Goal: Task Accomplishment & Management: Manage account settings

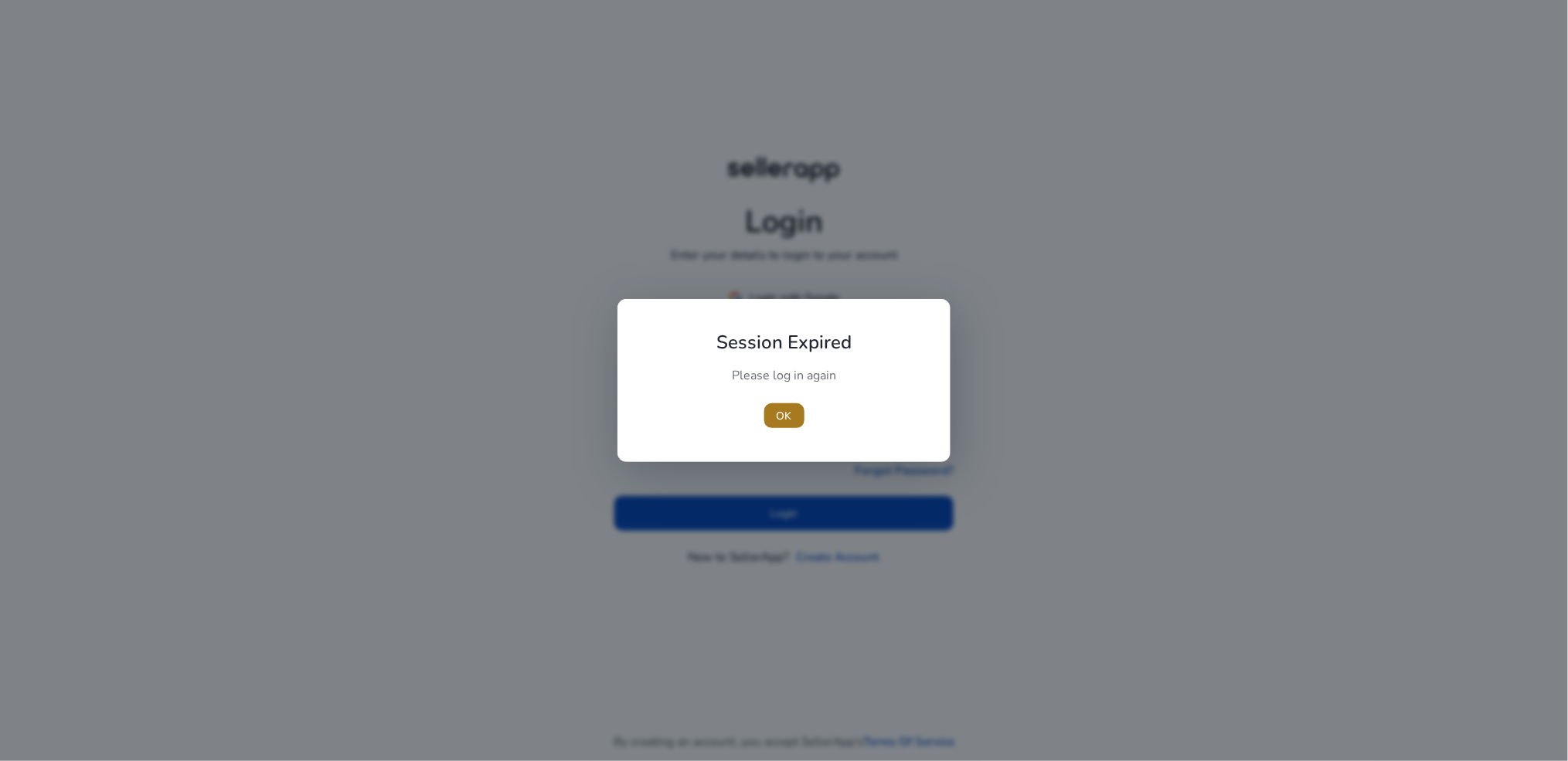
click at [784, 419] on span "OK" at bounding box center [784, 415] width 16 height 16
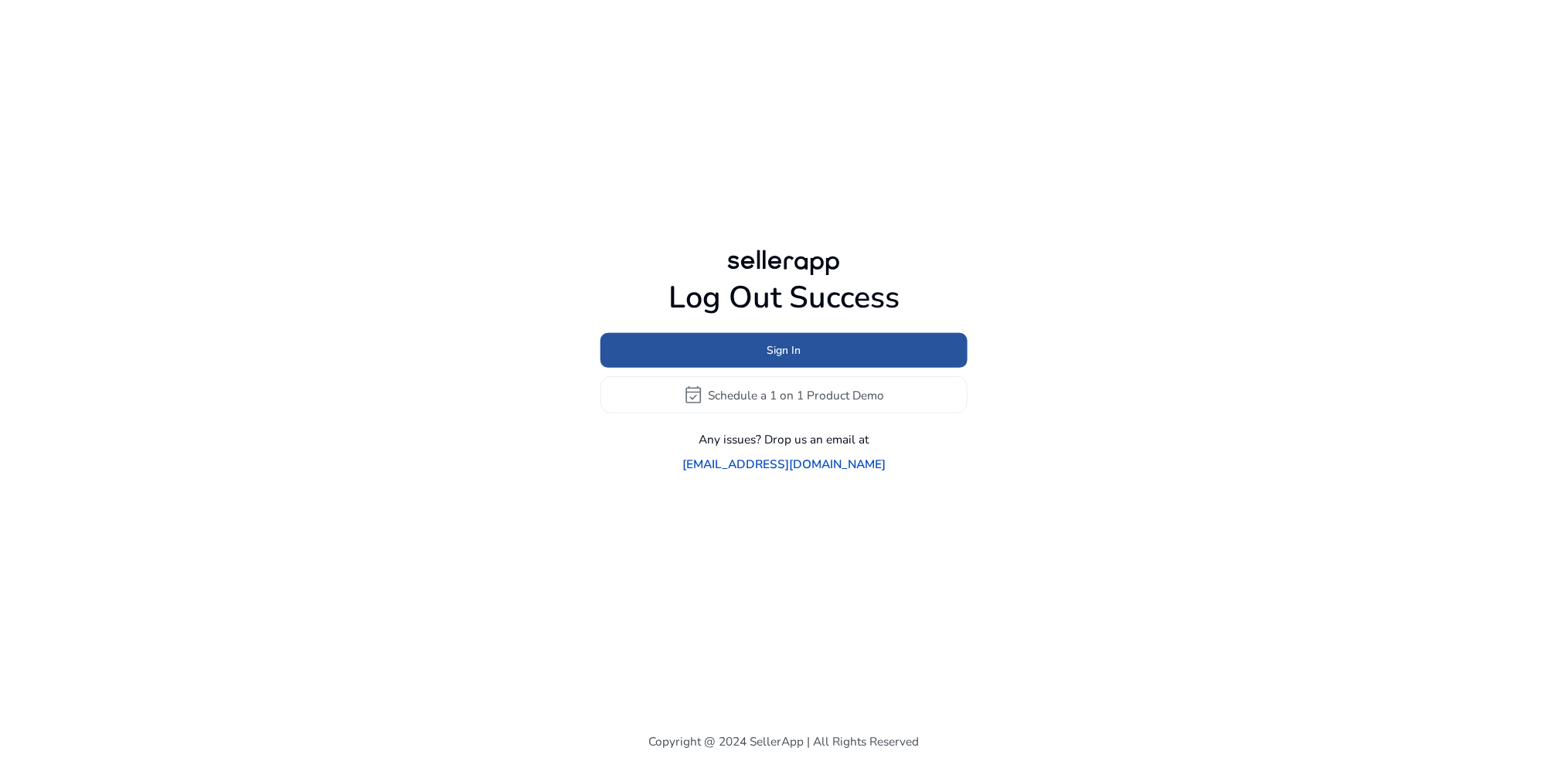
click at [783, 369] on span at bounding box center [784, 350] width 367 height 37
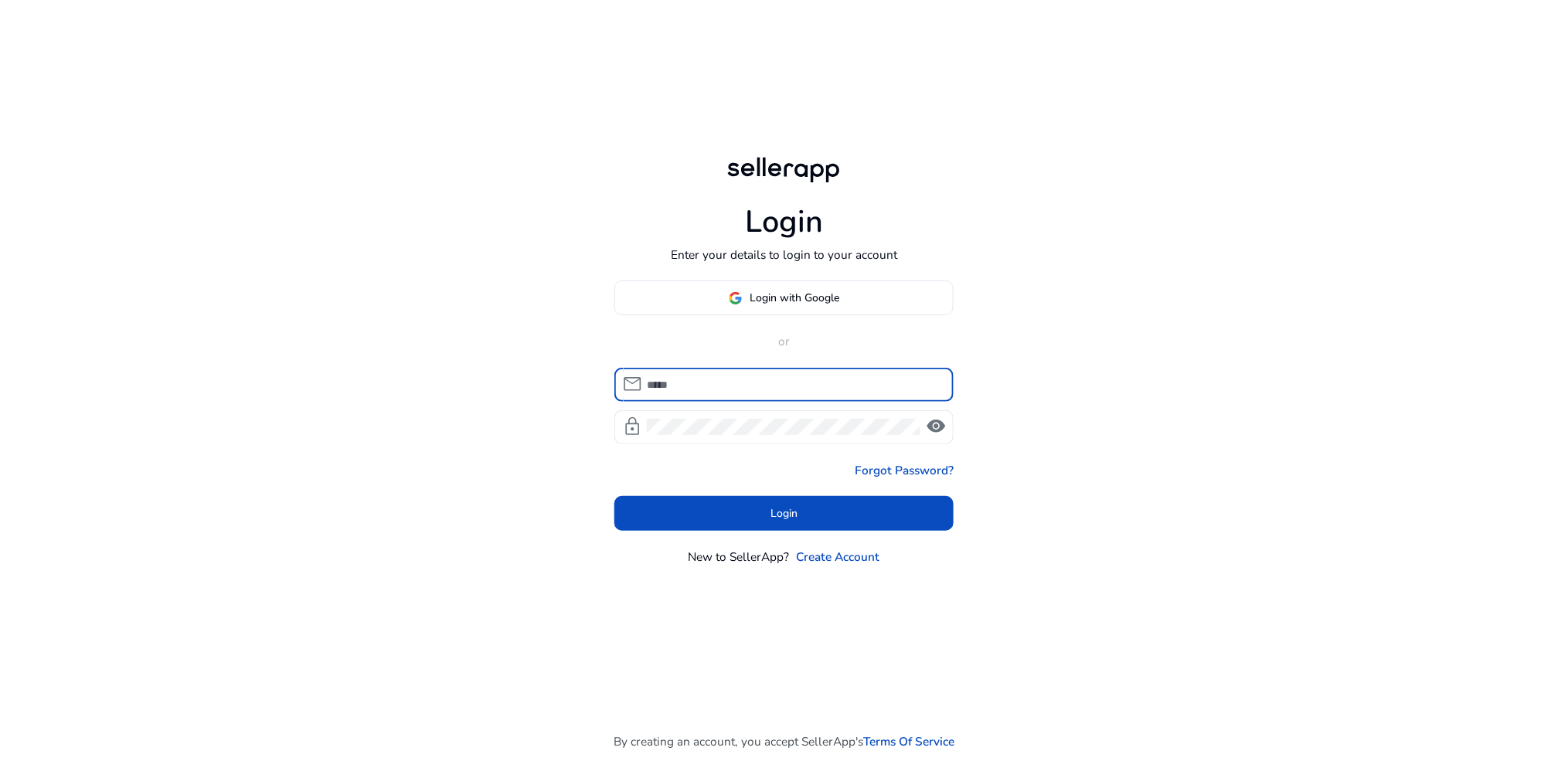
click at [753, 385] on input at bounding box center [793, 384] width 294 height 17
type input "**********"
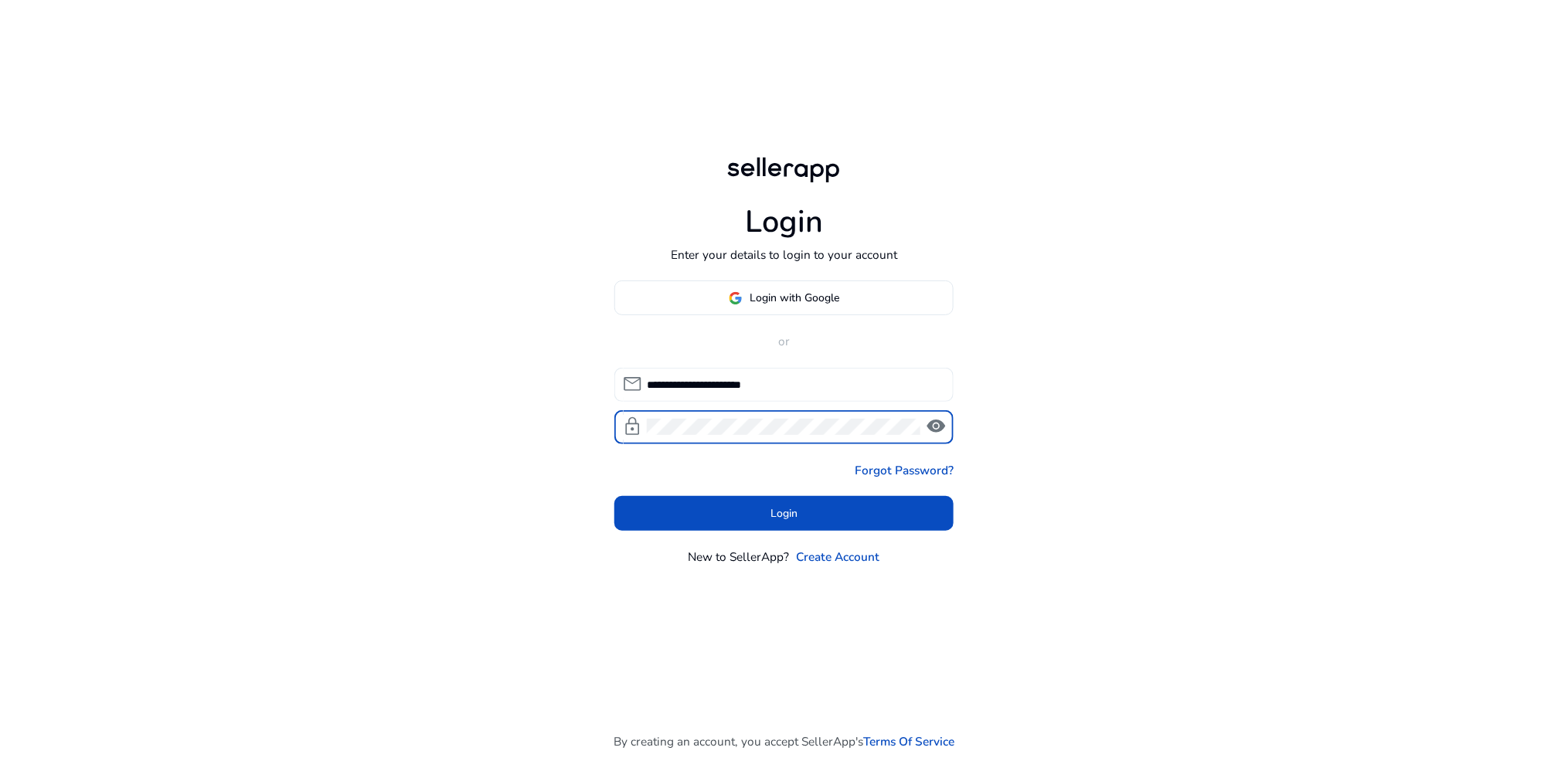
click button "Login" at bounding box center [785, 513] width 340 height 35
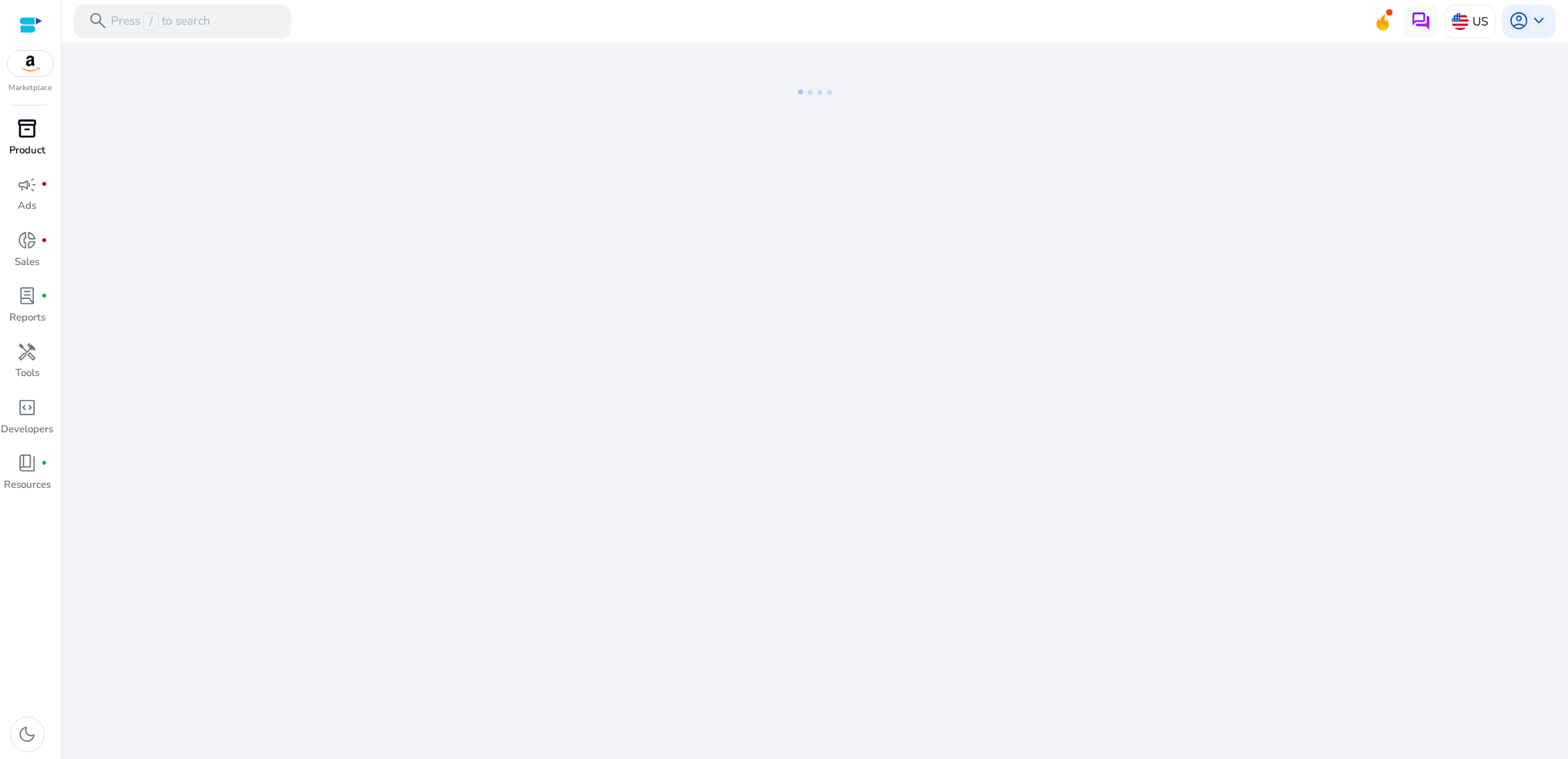
click at [33, 150] on p "Product" at bounding box center [27, 150] width 37 height 16
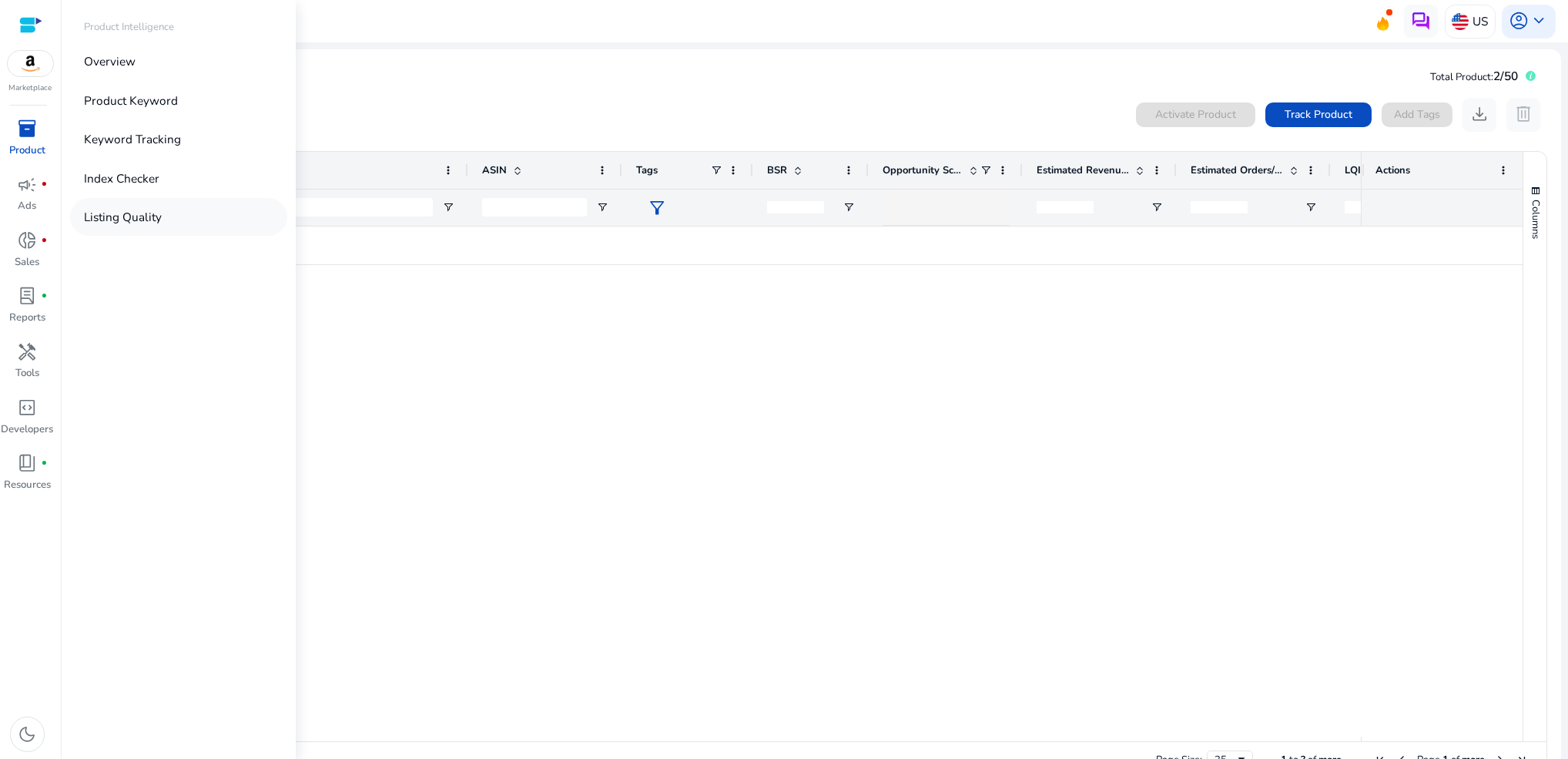
click at [114, 205] on link "Listing Quality" at bounding box center [178, 216] width 217 height 37
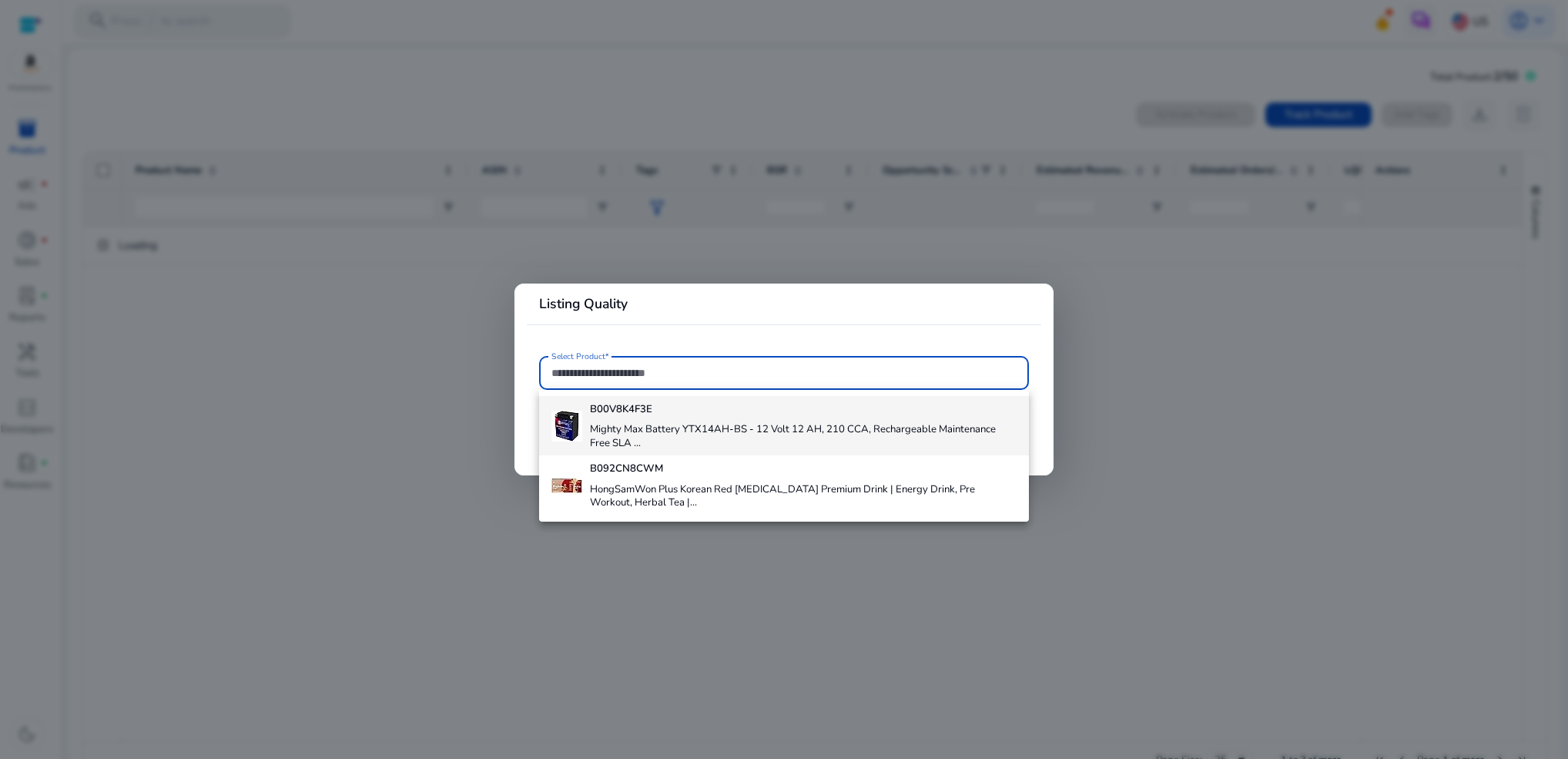
click at [688, 403] on h4 "B00V8K4F3E" at bounding box center [803, 410] width 426 height 14
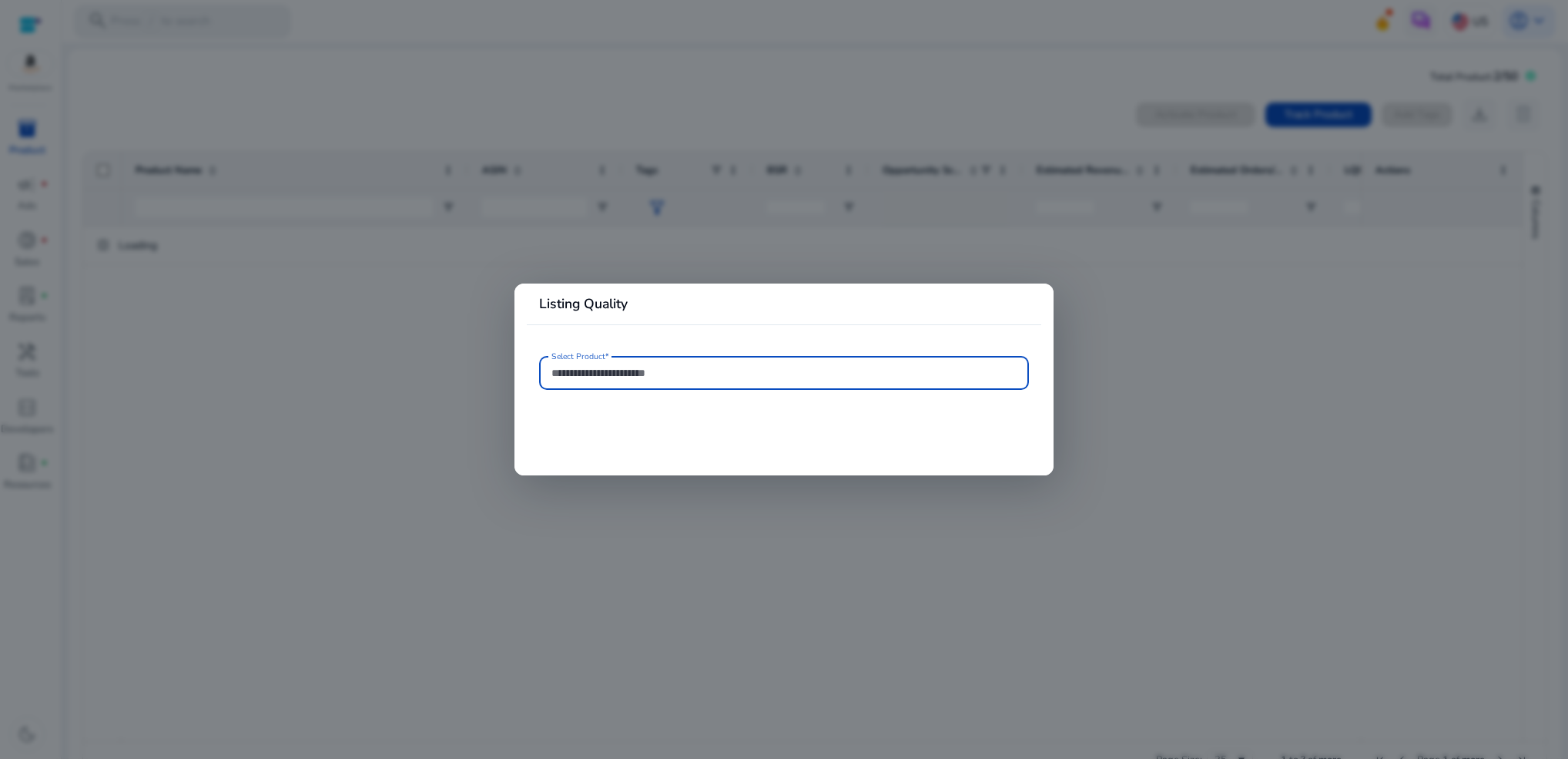
type input "**********"
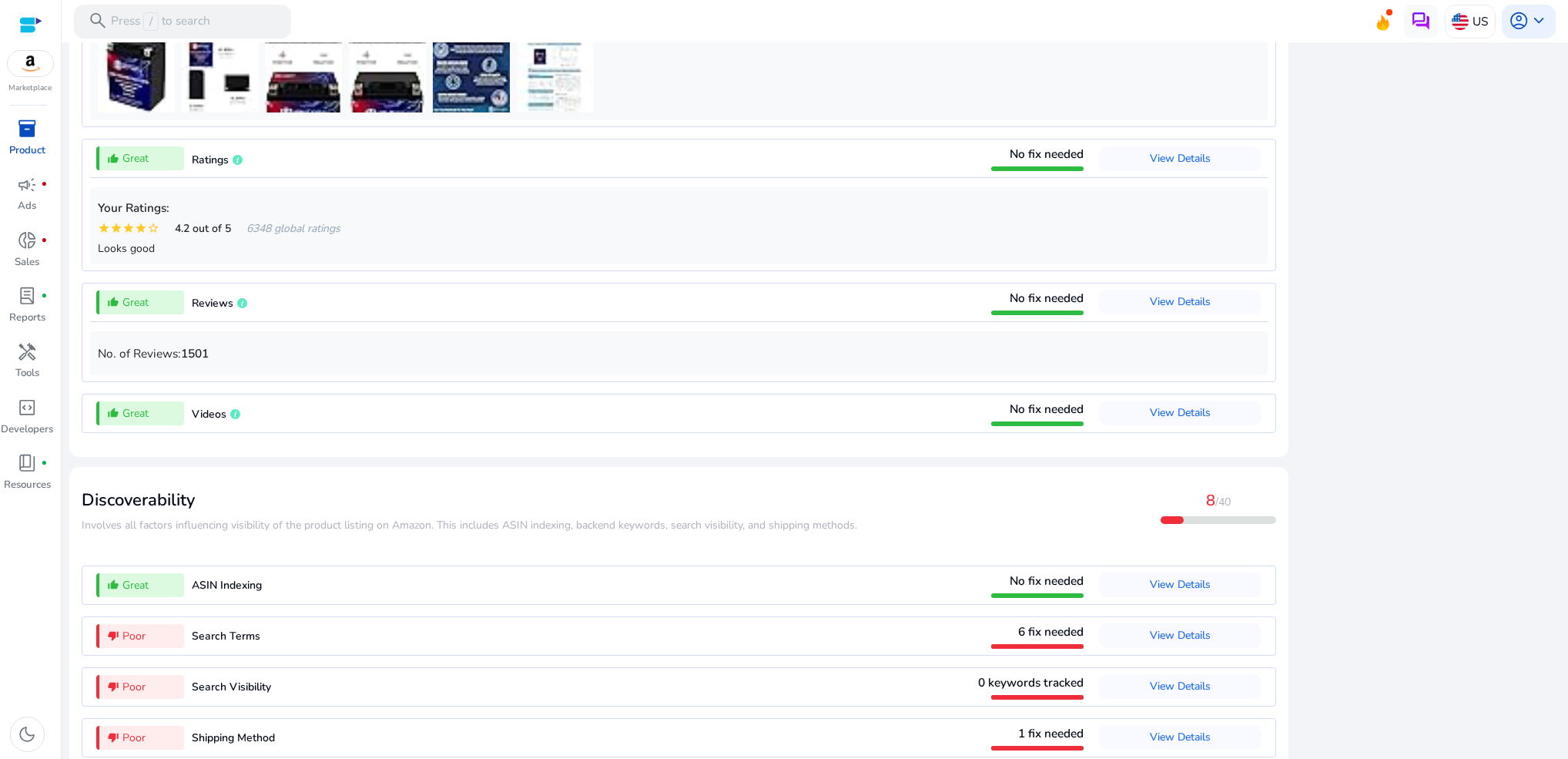
scroll to position [1265, 0]
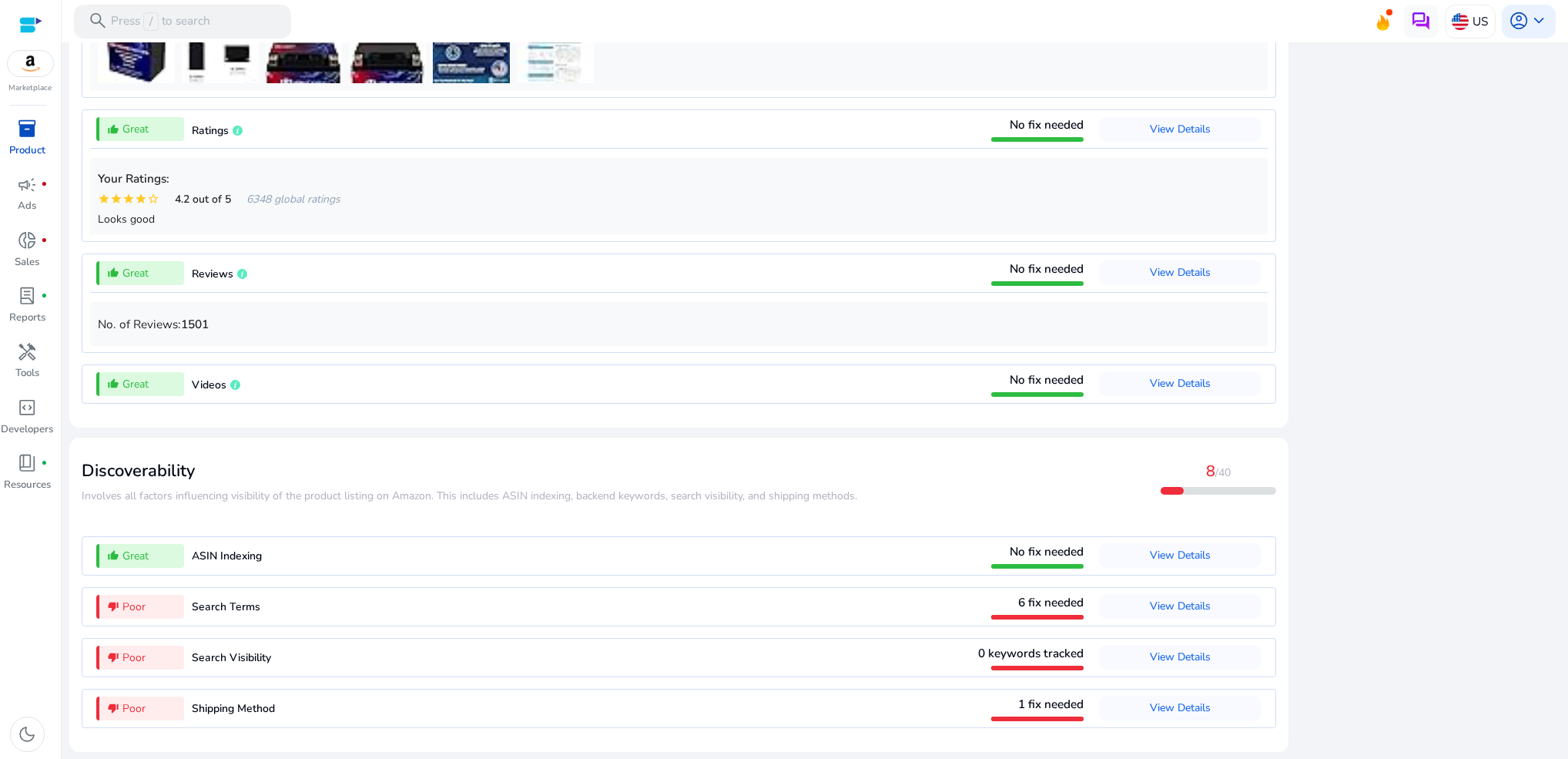
click at [309, 611] on div "thumb_down_alt Poor Search Terms 6 fix needed View Details" at bounding box center [678, 606] width 1178 height 37
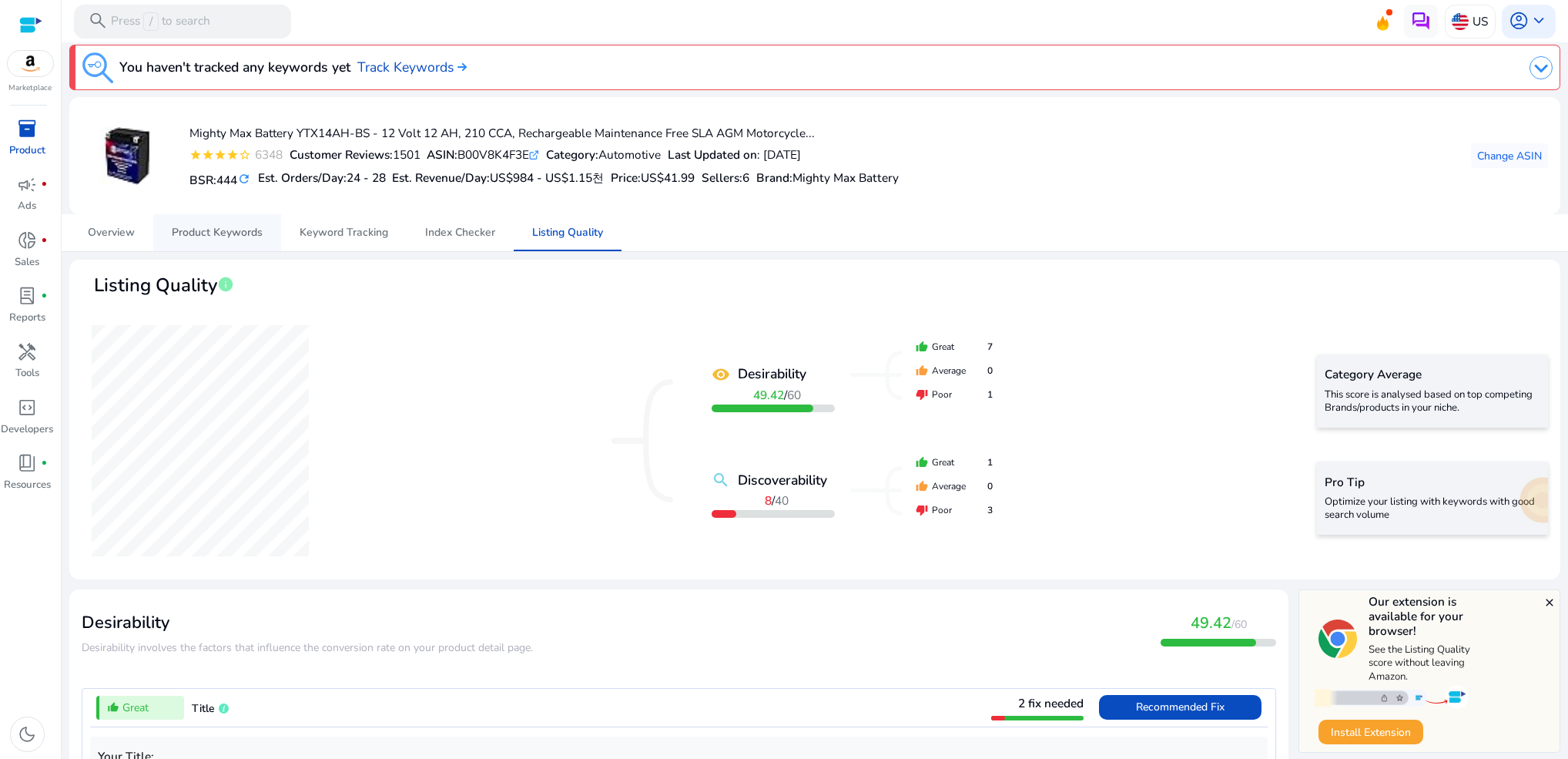
scroll to position [0, 0]
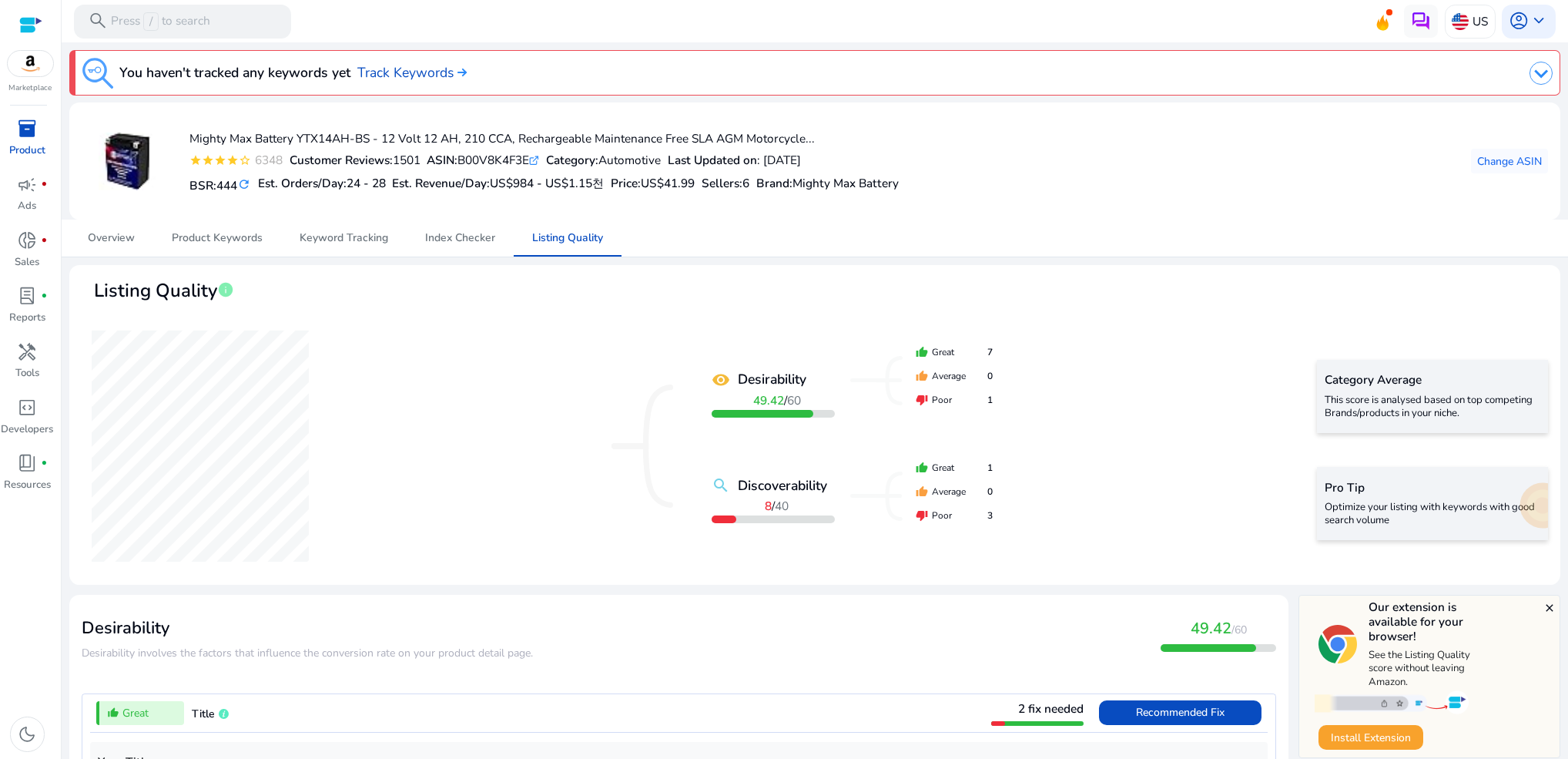
click at [1482, 76] on div at bounding box center [1030, 72] width 1045 height 31
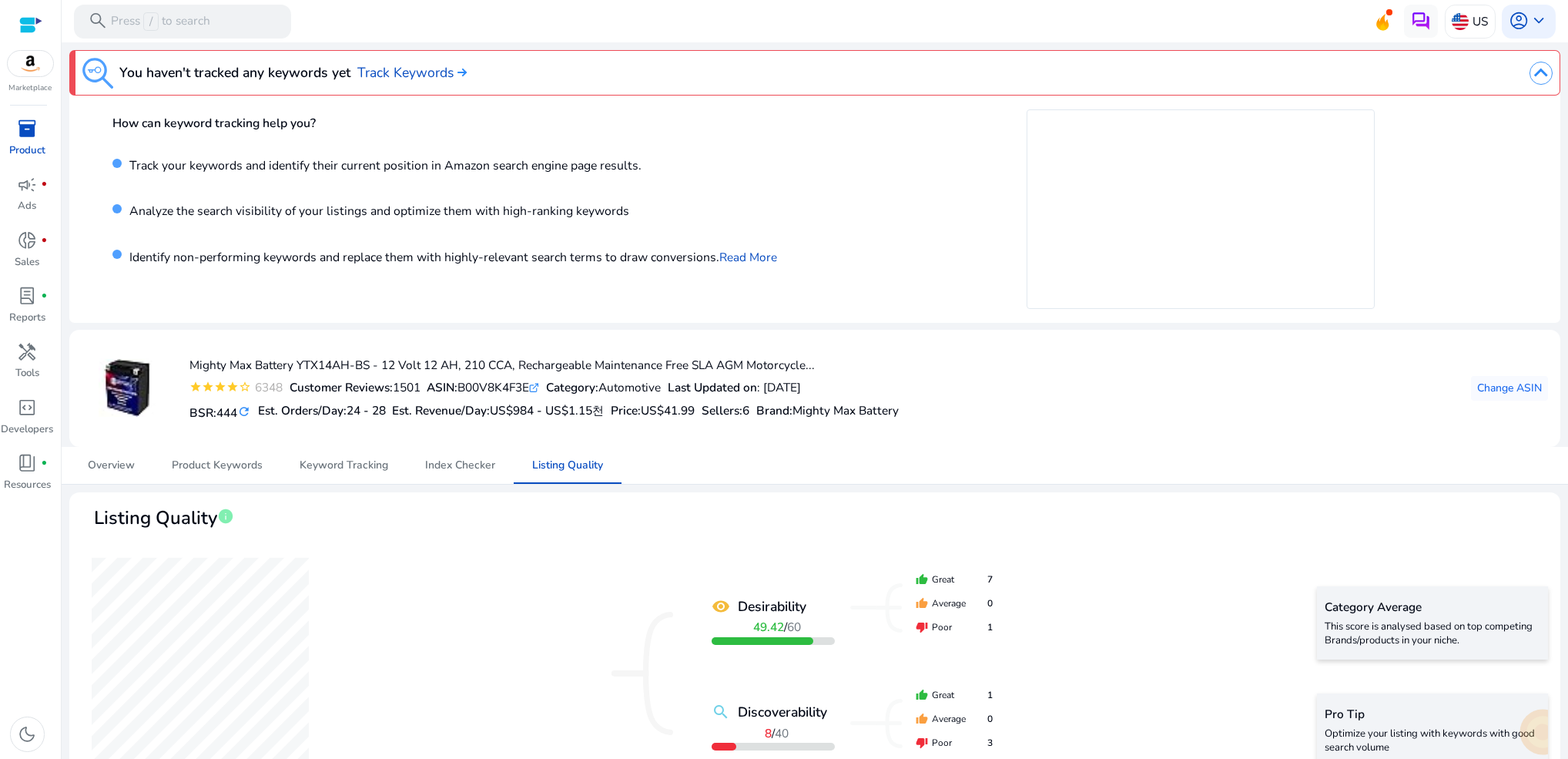
click at [36, 131] on span "inventory_2" at bounding box center [27, 129] width 20 height 20
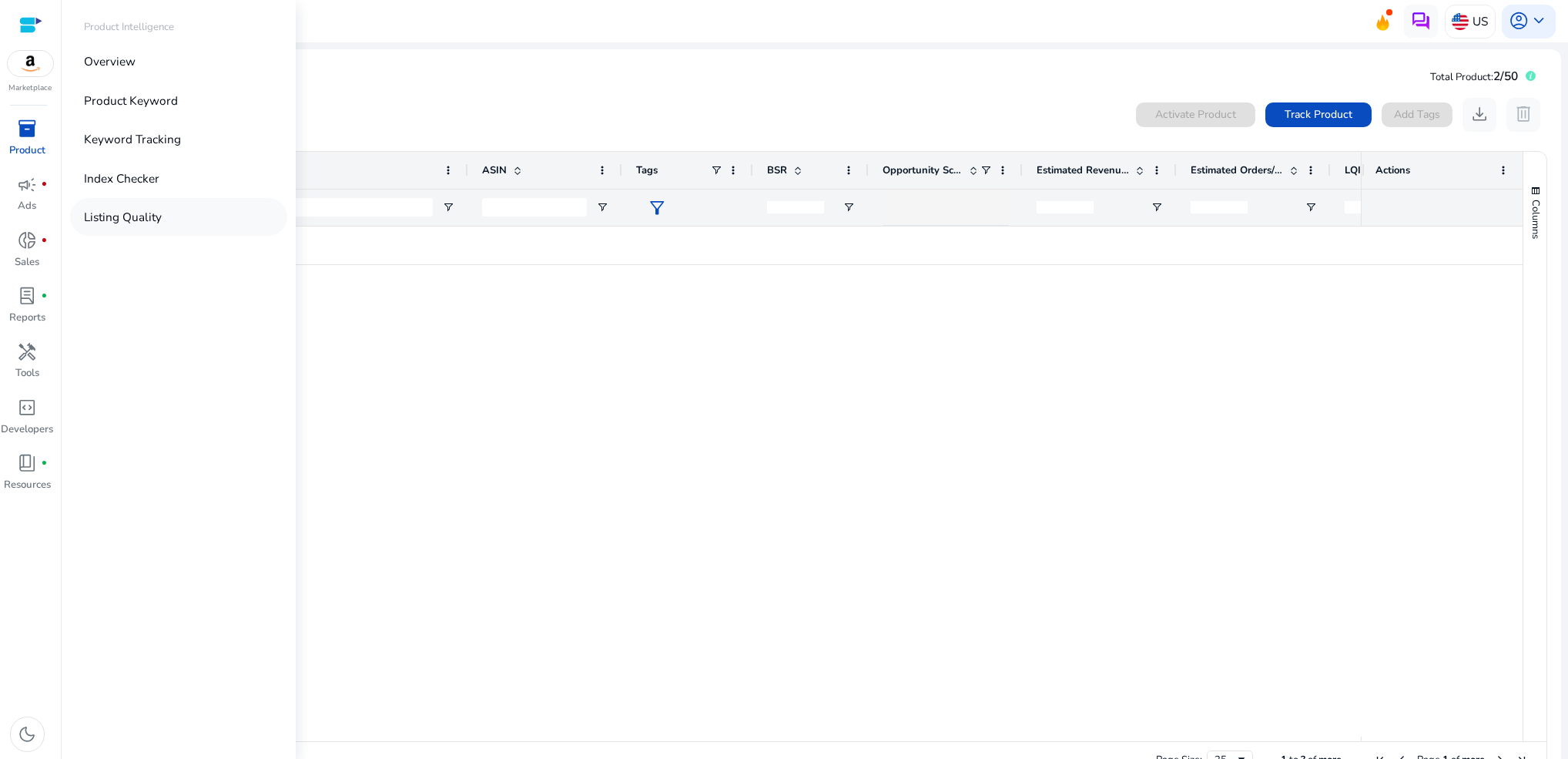
click at [139, 223] on p "Listing Quality" at bounding box center [123, 216] width 78 height 17
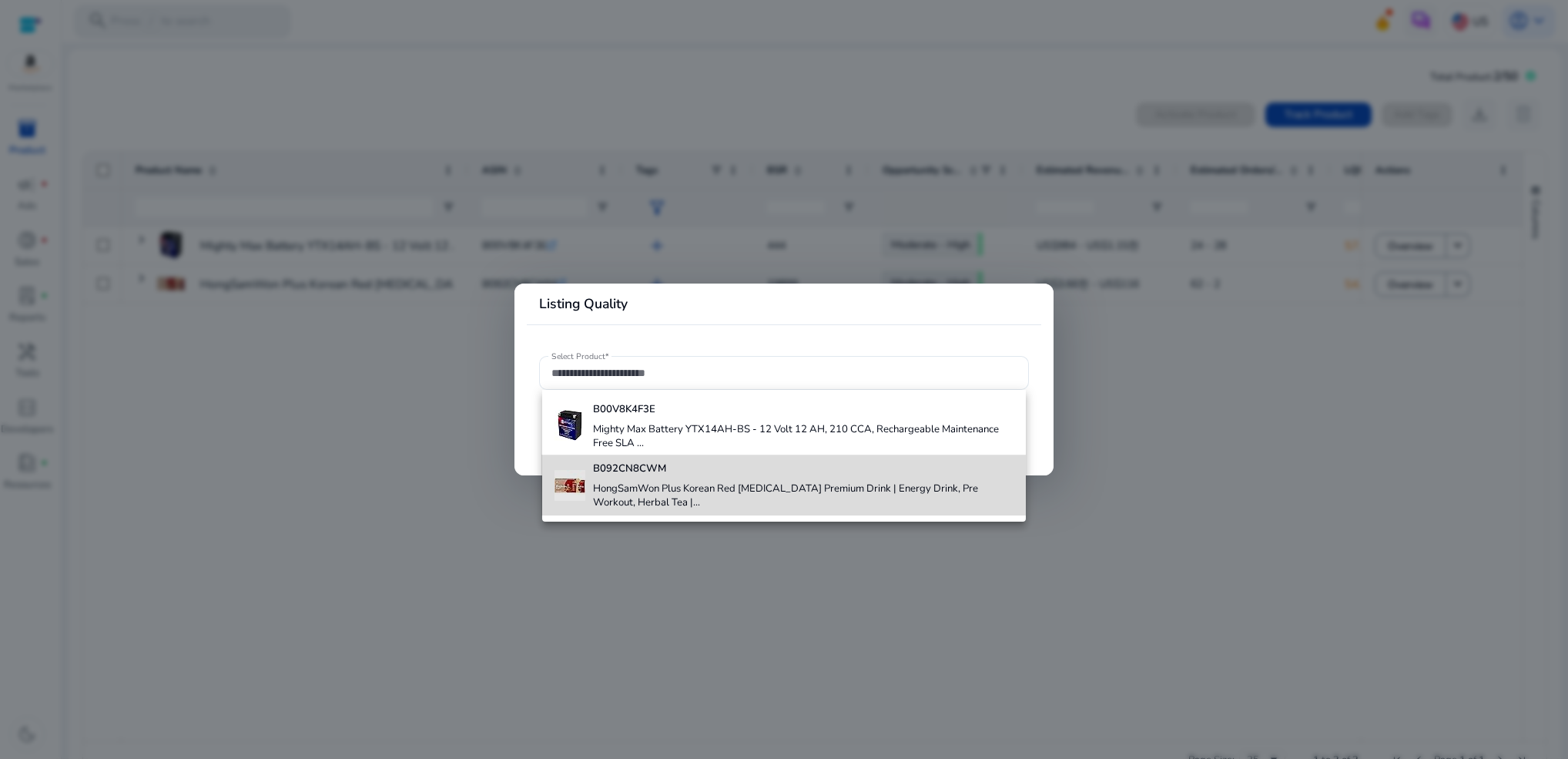
click at [712, 485] on h4 "HongSamWon Plus Korean Red [MEDICAL_DATA] Premium Drink | Energy Drink, Pre Wor…" at bounding box center [803, 495] width 421 height 27
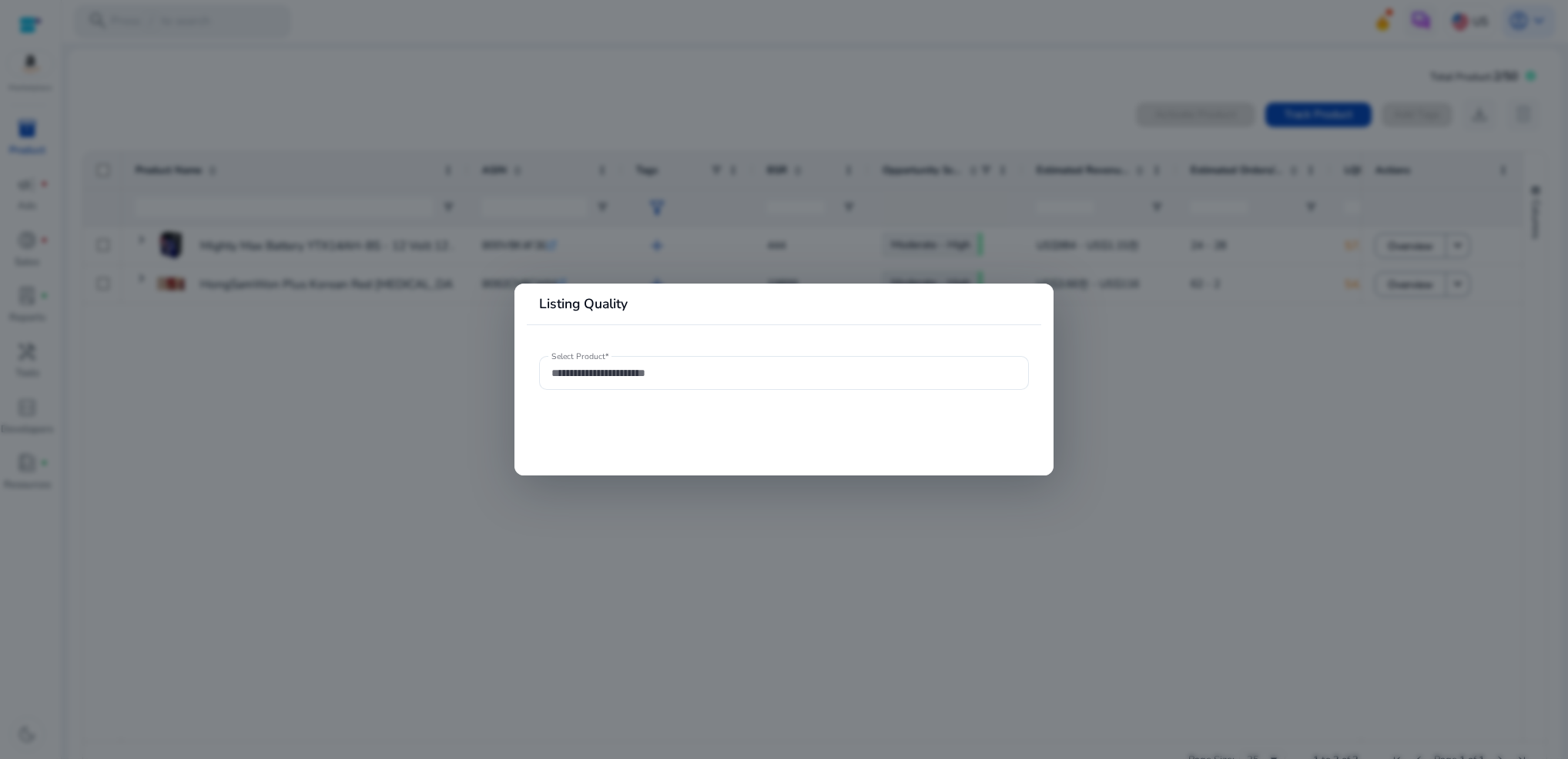
type input "**********"
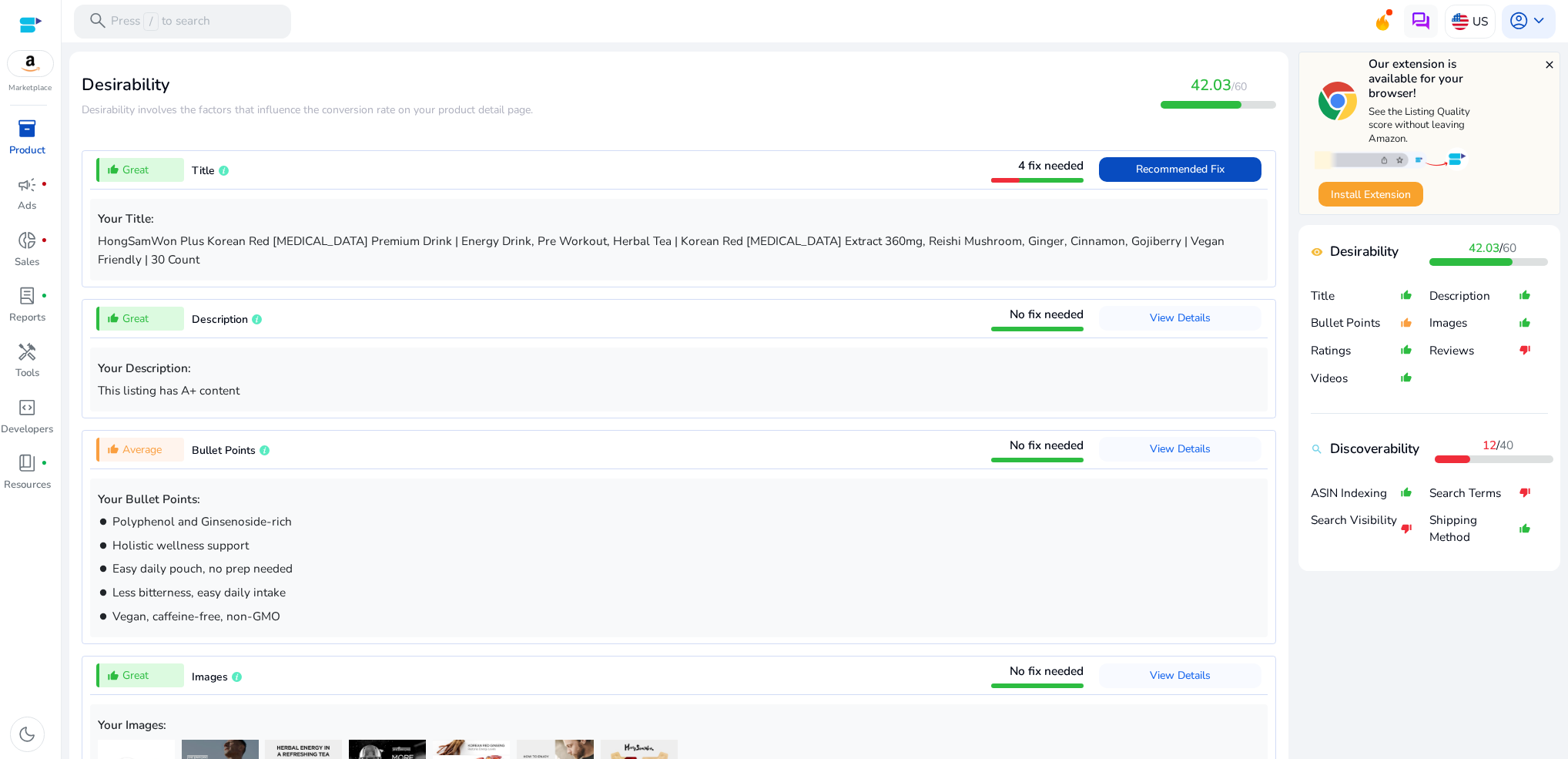
scroll to position [578, 0]
